Goal: Task Accomplishment & Management: Manage account settings

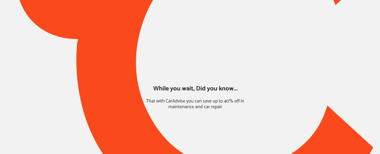
type input "*****"
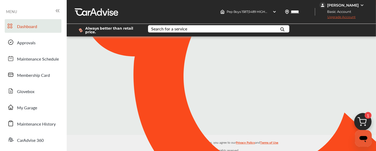
click at [329, 5] on div "[PERSON_NAME]" at bounding box center [343, 5] width 32 height 5
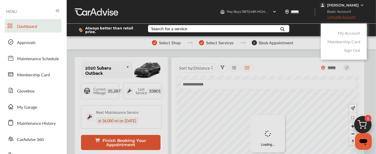
click at [327, 6] on div at bounding box center [188, 90] width 376 height 181
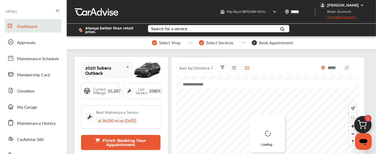
click at [334, 4] on div "[PERSON_NAME]" at bounding box center [343, 5] width 32 height 5
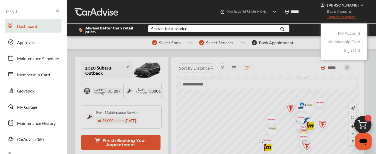
click at [343, 33] on link "My Account" at bounding box center [349, 33] width 22 height 6
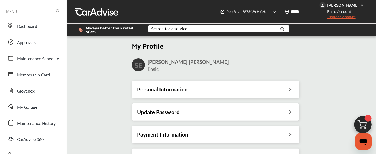
scroll to position [1, 0]
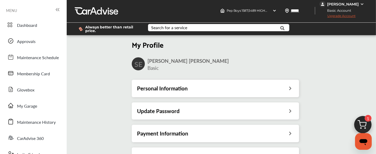
click at [182, 129] on div "Payment Information" at bounding box center [215, 133] width 167 height 17
click at [182, 135] on h3 "Payment Information" at bounding box center [162, 133] width 51 height 7
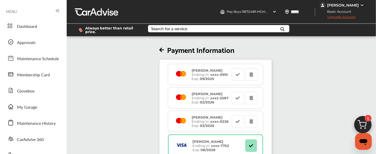
scroll to position [119, 0]
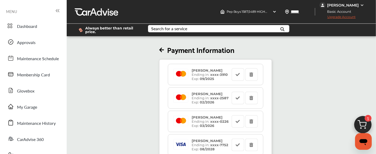
scroll to position [0, 0]
click at [337, 16] on span "Upgrade Account" at bounding box center [337, 18] width 36 height 7
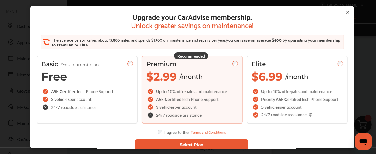
click at [169, 145] on button "Select Plan" at bounding box center [191, 145] width 113 height 11
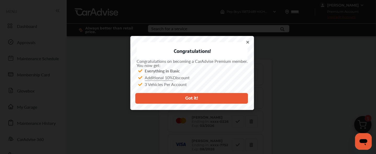
click at [246, 42] on icon at bounding box center [248, 42] width 4 height 4
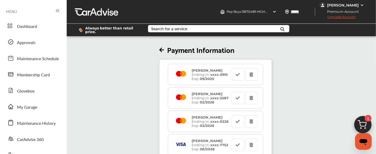
click at [338, 7] on div "[PERSON_NAME]" at bounding box center [343, 5] width 32 height 5
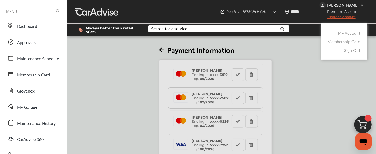
click at [344, 31] on link "My Account" at bounding box center [349, 33] width 22 height 6
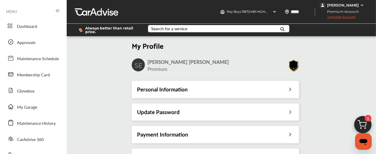
click at [168, 89] on h3 "Personal Information" at bounding box center [162, 89] width 51 height 7
